Goal: Transaction & Acquisition: Purchase product/service

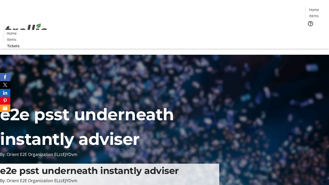
click at [310, 30] on span "Tickets" at bounding box center [316, 32] width 12 height 5
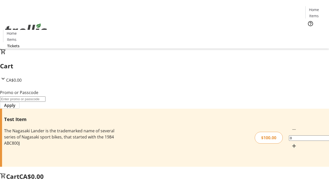
click at [291, 143] on mat-icon "Increment by one" at bounding box center [294, 146] width 6 height 6
type input "1"
type input "FLAT"
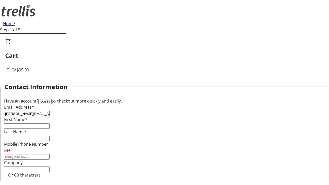
type input "[PERSON_NAME][EMAIL_ADDRESS][DOMAIN_NAME]"
type input "[PERSON_NAME]"
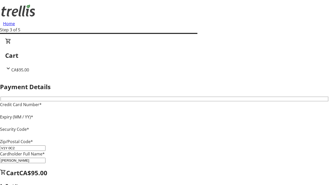
type input "V1Y 0C2"
